Goal: Information Seeking & Learning: Understand process/instructions

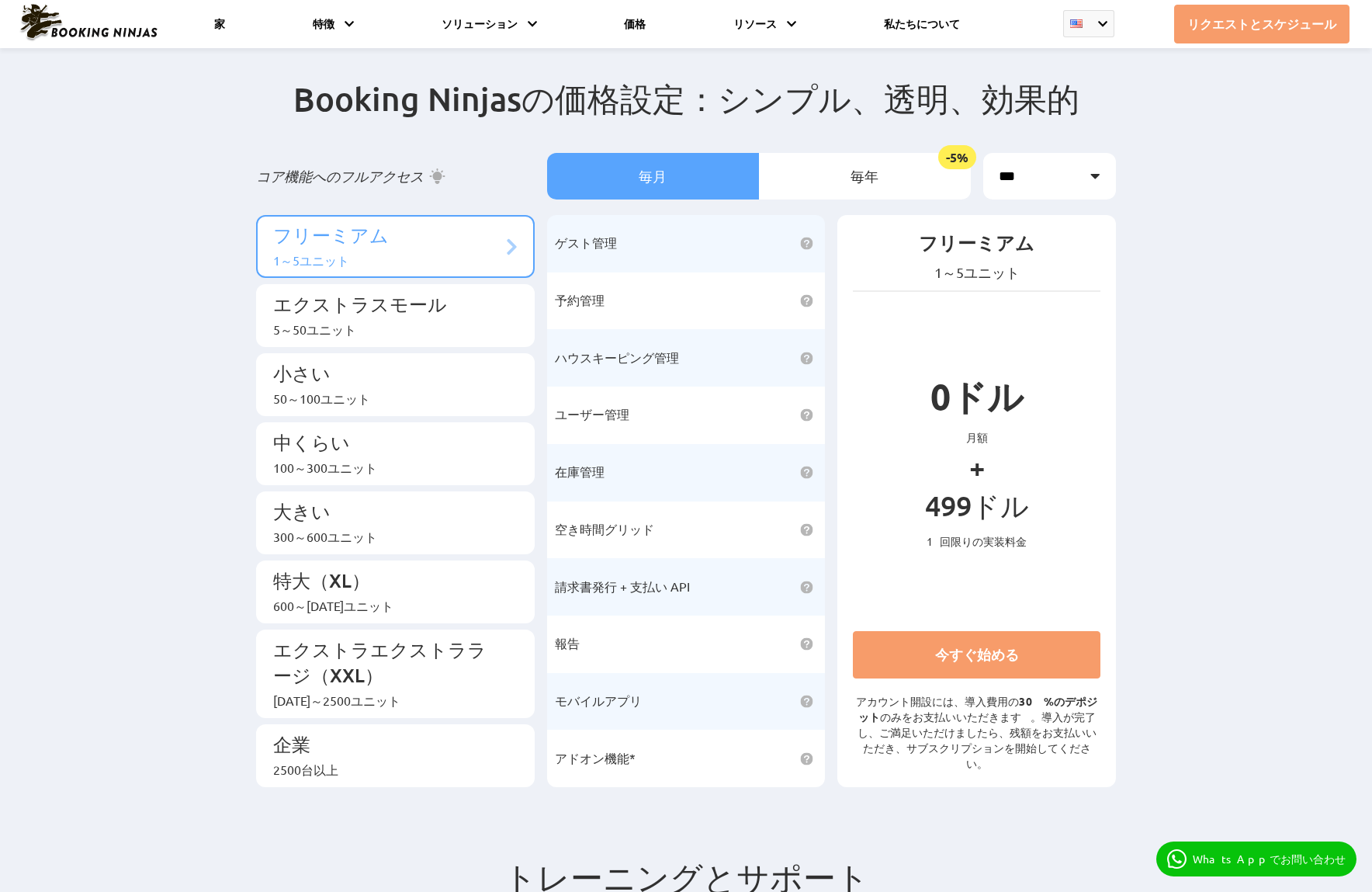
click at [451, 270] on div "1～5ユニット" at bounding box center [388, 261] width 229 height 18
click at [434, 312] on font "エクストラスモール" at bounding box center [360, 304] width 174 height 24
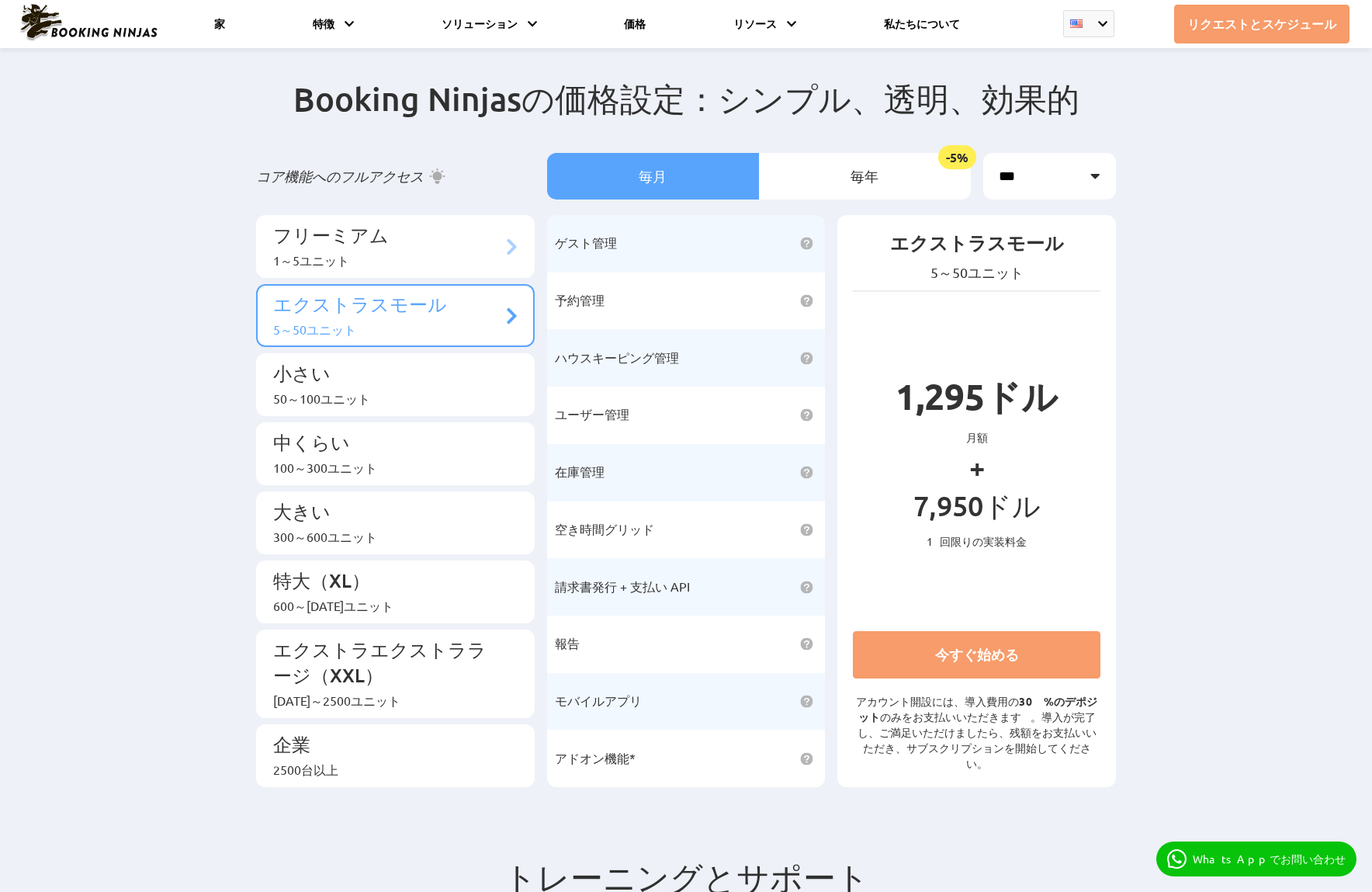
click at [436, 263] on div "1～5ユニット" at bounding box center [388, 261] width 229 height 18
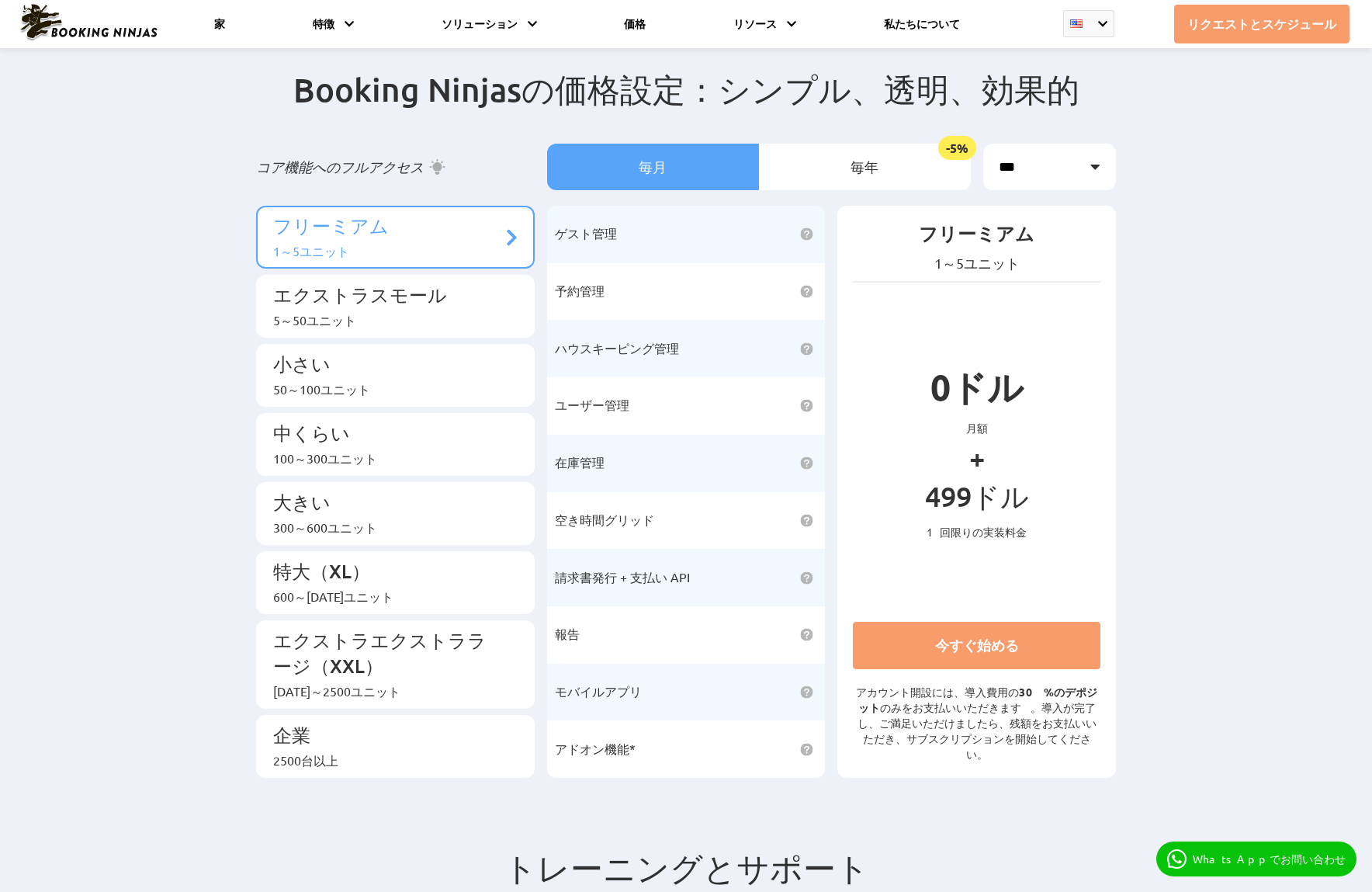
scroll to position [11, 0]
click at [848, 166] on li "毎年 -5%" at bounding box center [865, 165] width 212 height 47
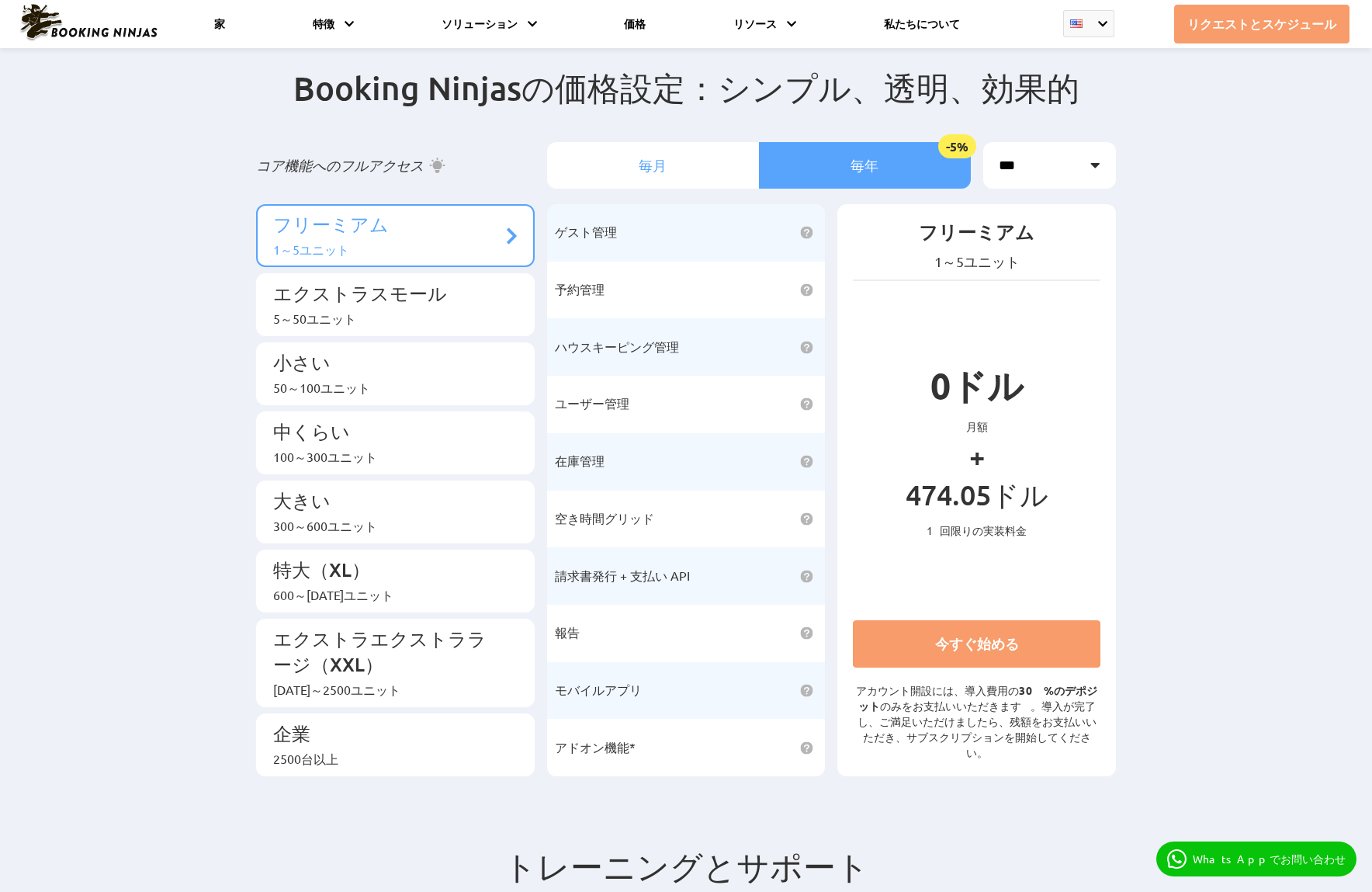
click at [702, 168] on li "毎月" at bounding box center [653, 165] width 212 height 47
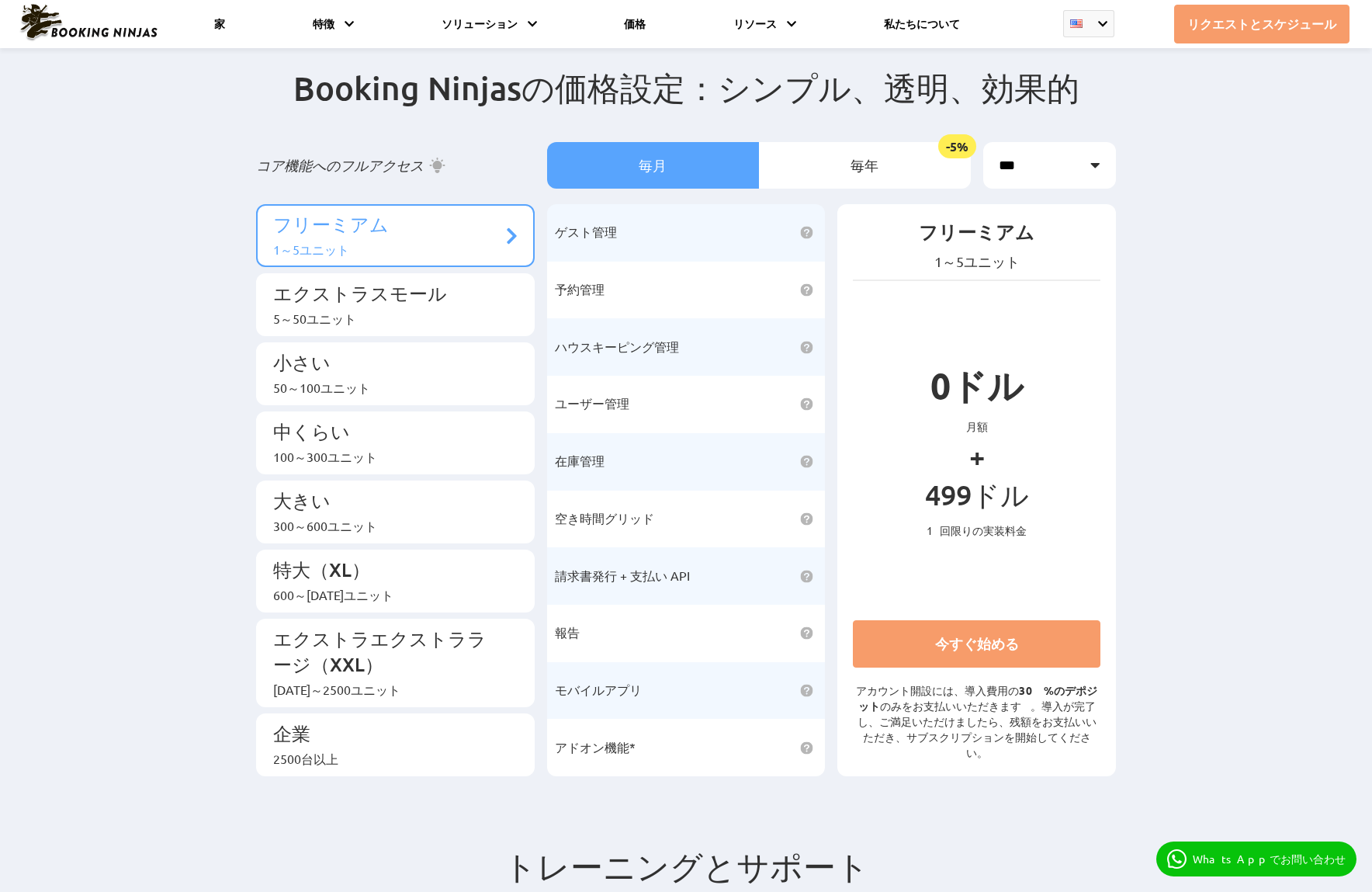
scroll to position [10, 0]
click at [1083, 165] on select "*** ** ******* *** ***" at bounding box center [1050, 166] width 133 height 47
click at [983, 148] on select "*** ** ******* *** ***" at bounding box center [1050, 166] width 133 height 47
click at [1191, 250] on div "Booking Ninjasの価格設定：シンプル、透明、効果的 コア機能へのフルアクセス 毎月 -5%" at bounding box center [686, 426] width 1372 height 778
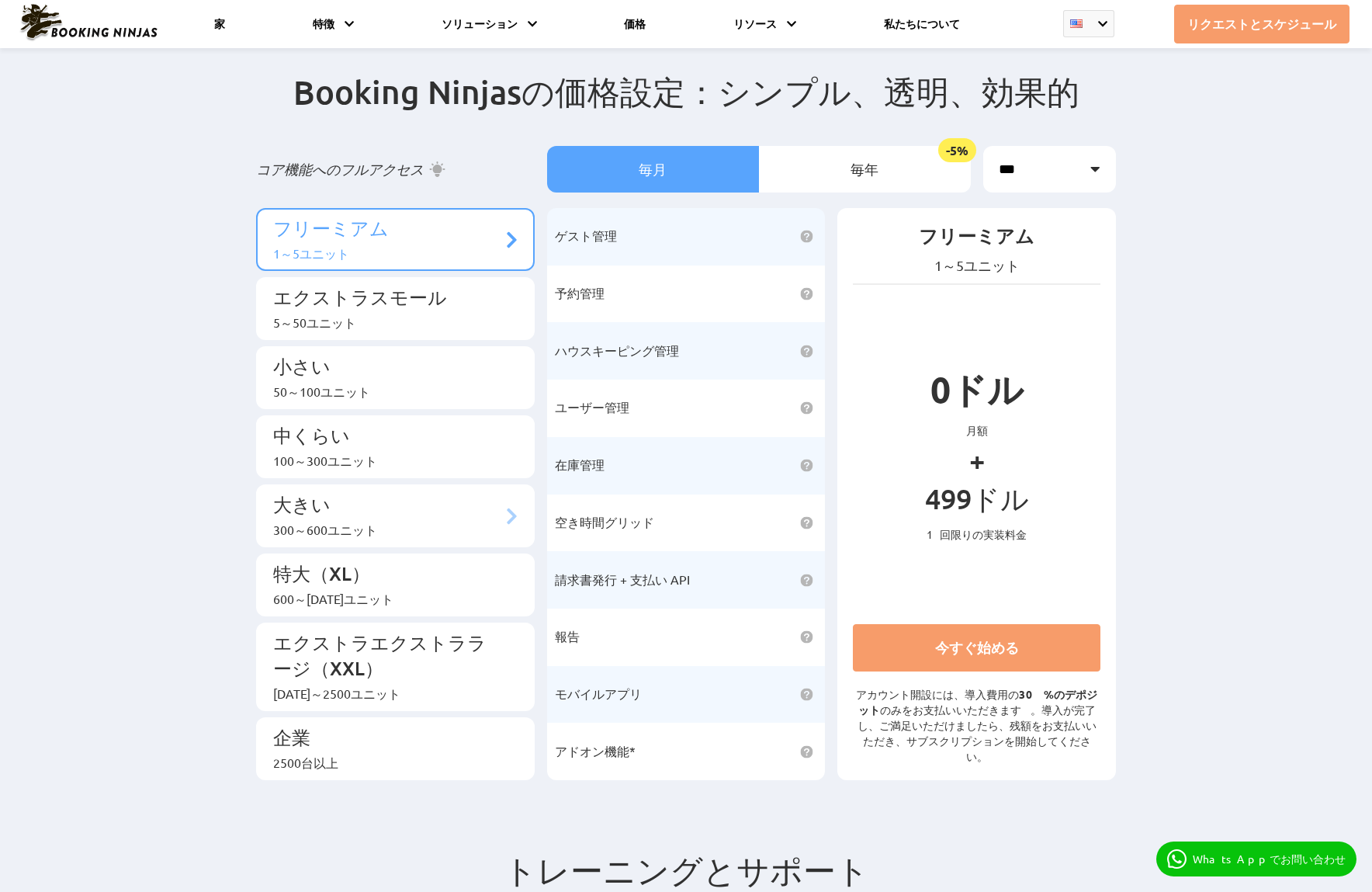
scroll to position [0, 0]
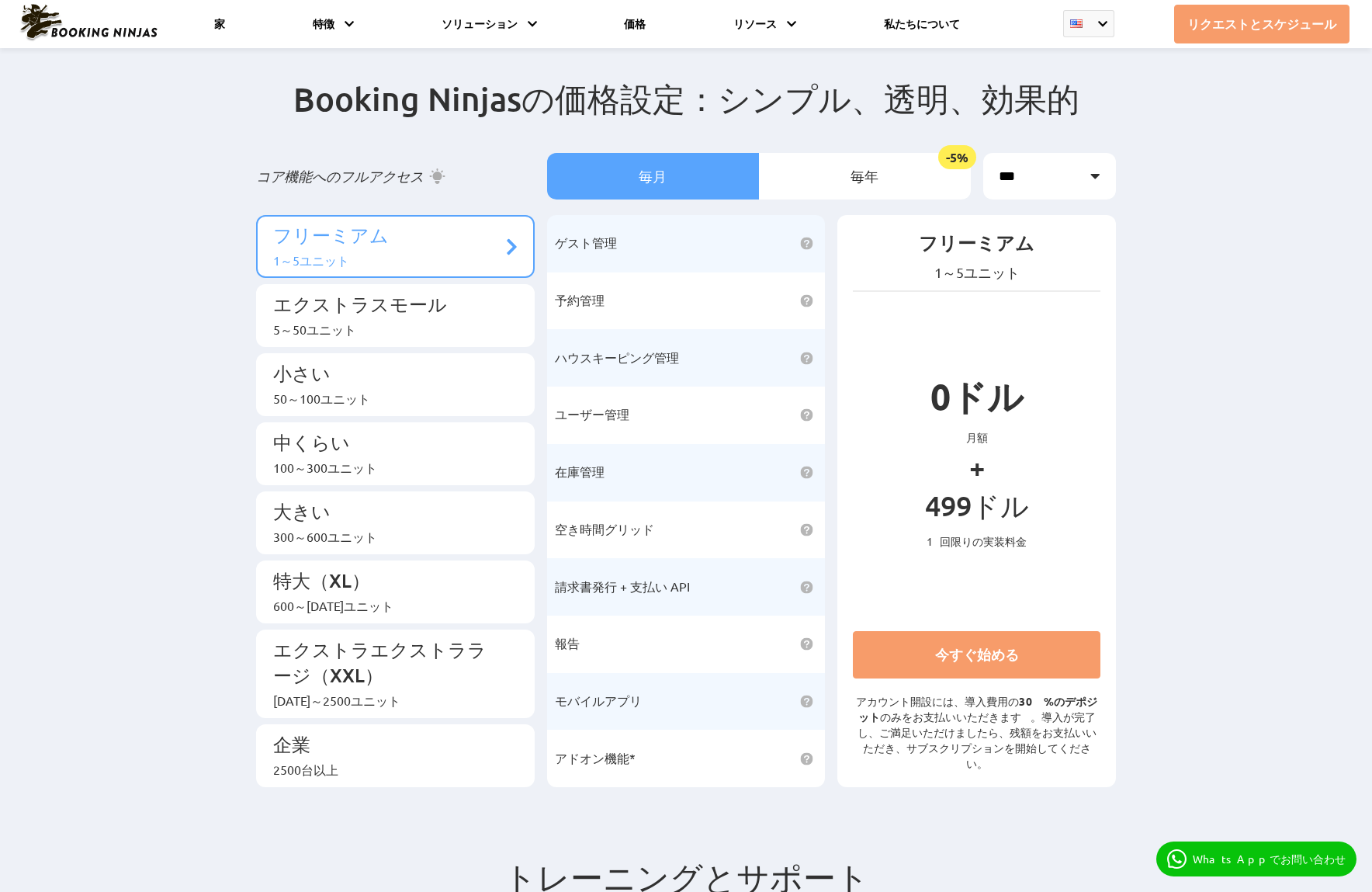
click at [186, 60] on div "Booking Ninjasの価格設定：シンプル、透明、効果的 コア機能へのフルアクセス 毎月 -5%" at bounding box center [686, 436] width 1372 height 778
